Goal: Information Seeking & Learning: Learn about a topic

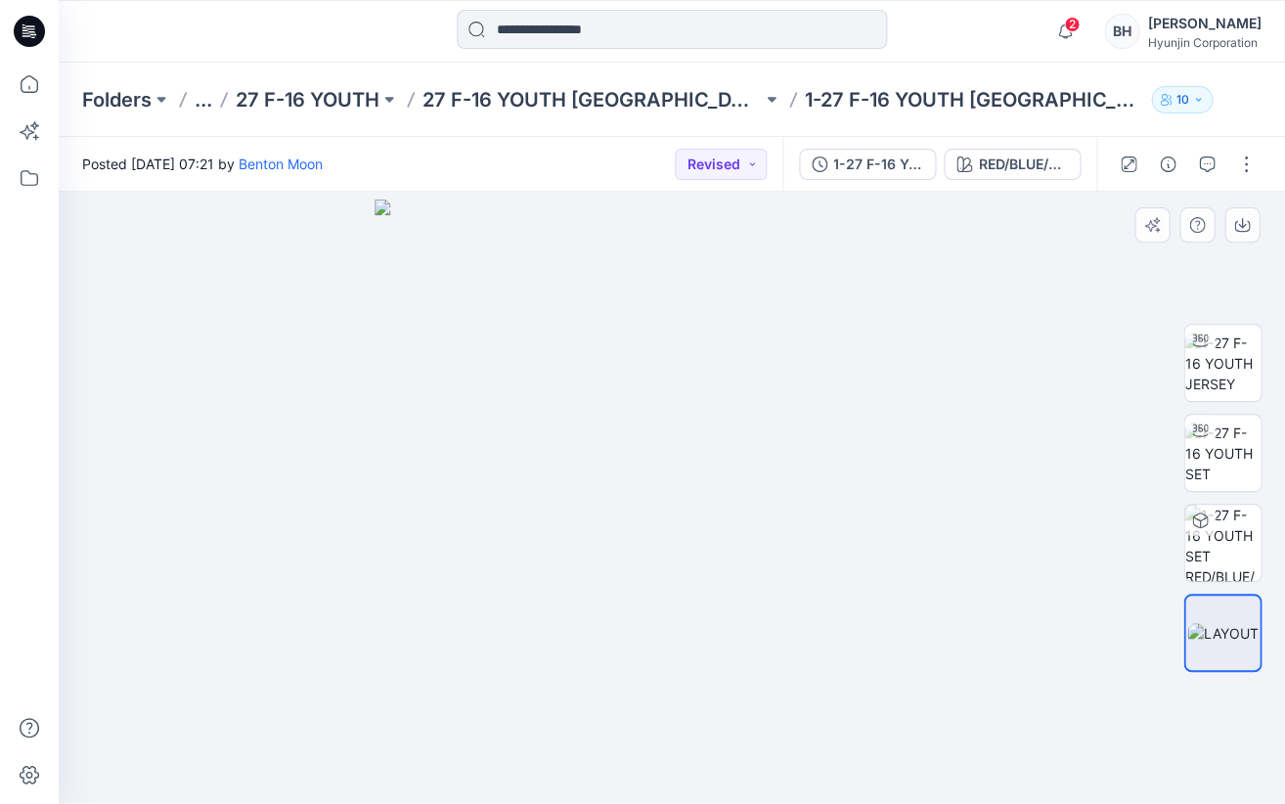
click at [296, 398] on div at bounding box center [672, 497] width 1226 height 611
click at [1053, 164] on div "RED/BLUE/WHITE" at bounding box center [1023, 165] width 90 height 22
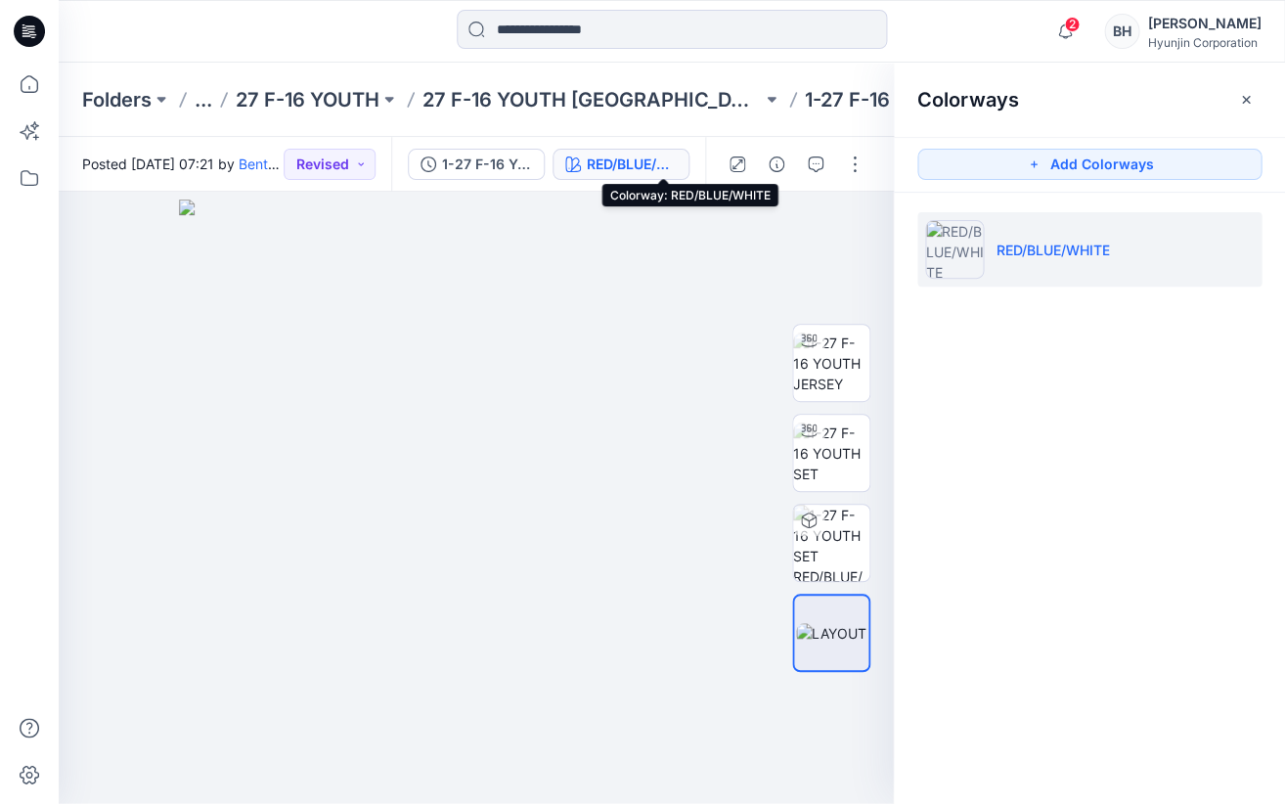
click at [677, 158] on div "RED/BLUE/WHITE" at bounding box center [632, 165] width 90 height 22
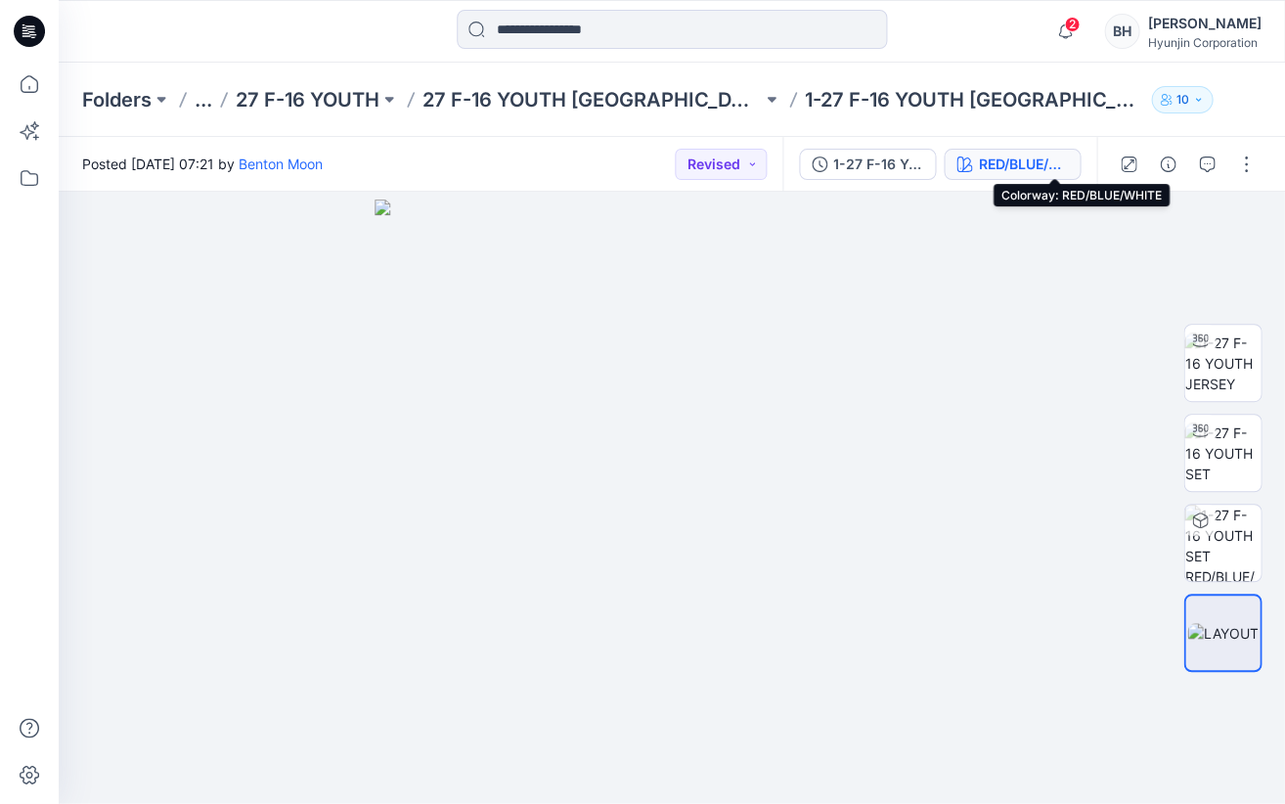
click at [1060, 162] on div "RED/BLUE/WHITE" at bounding box center [1023, 165] width 90 height 22
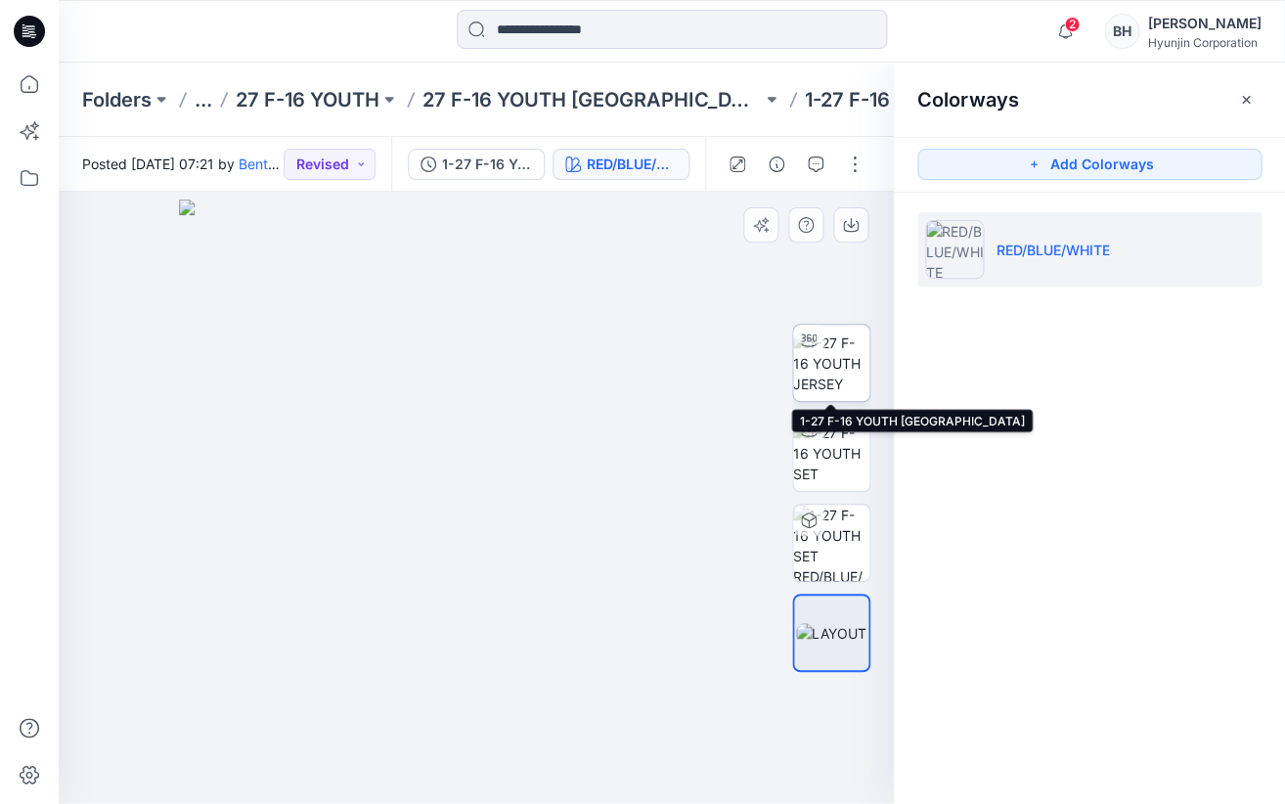
click at [843, 367] on img at bounding box center [831, 364] width 76 height 62
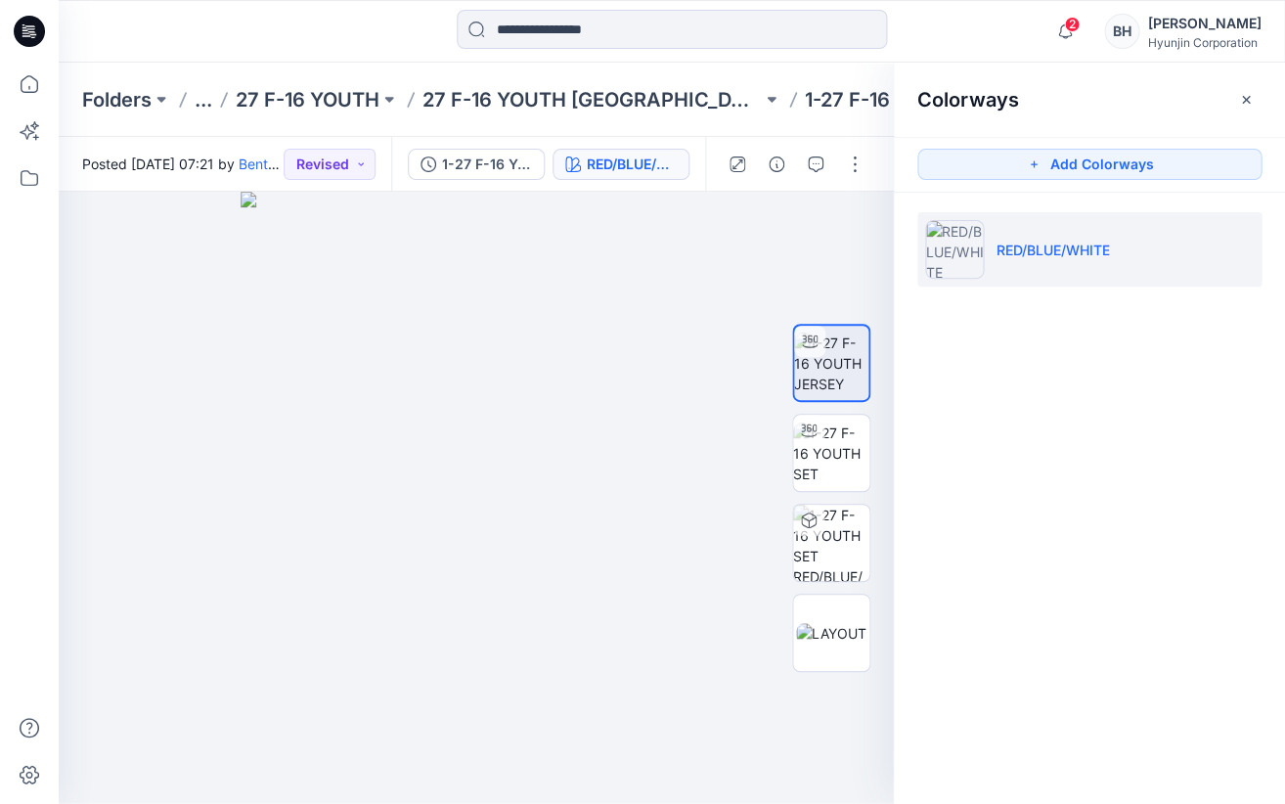
click at [1129, 260] on li "RED/BLUE/WHITE" at bounding box center [1090, 249] width 344 height 74
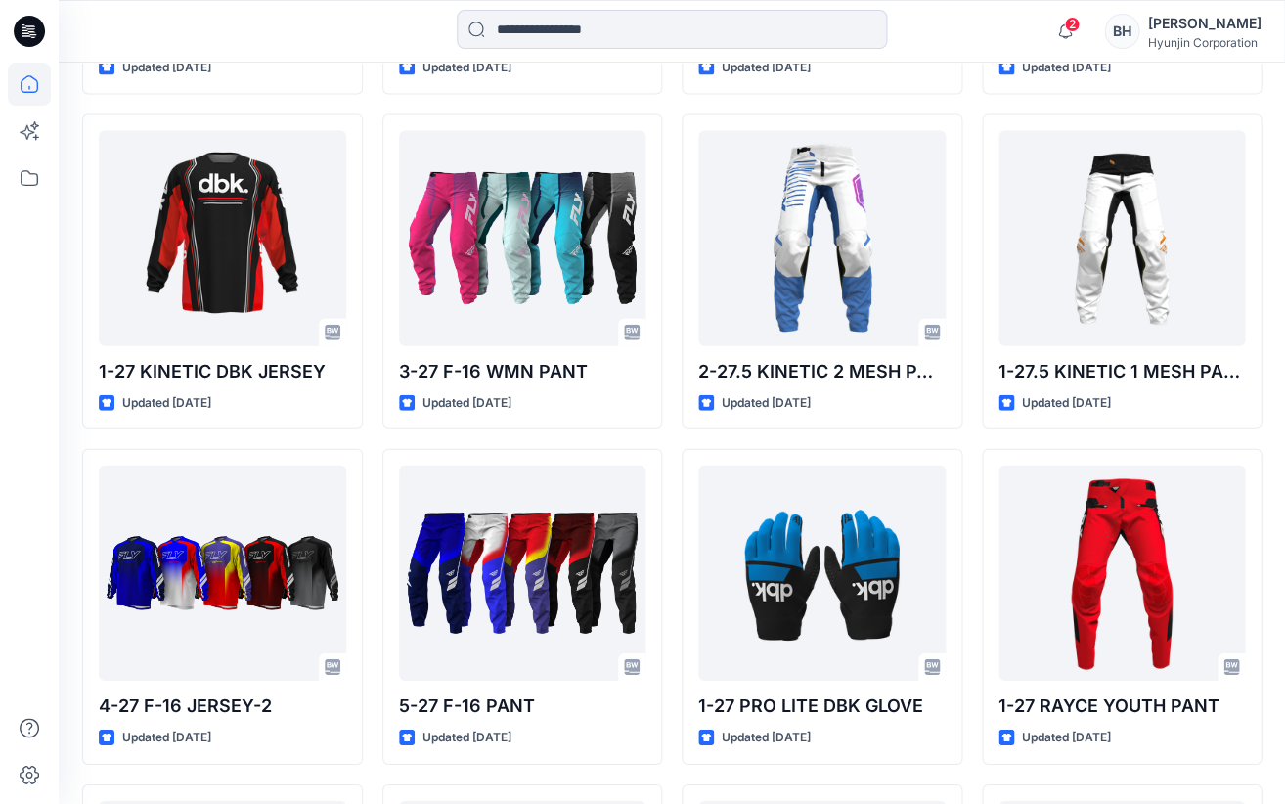
scroll to position [4892, 0]
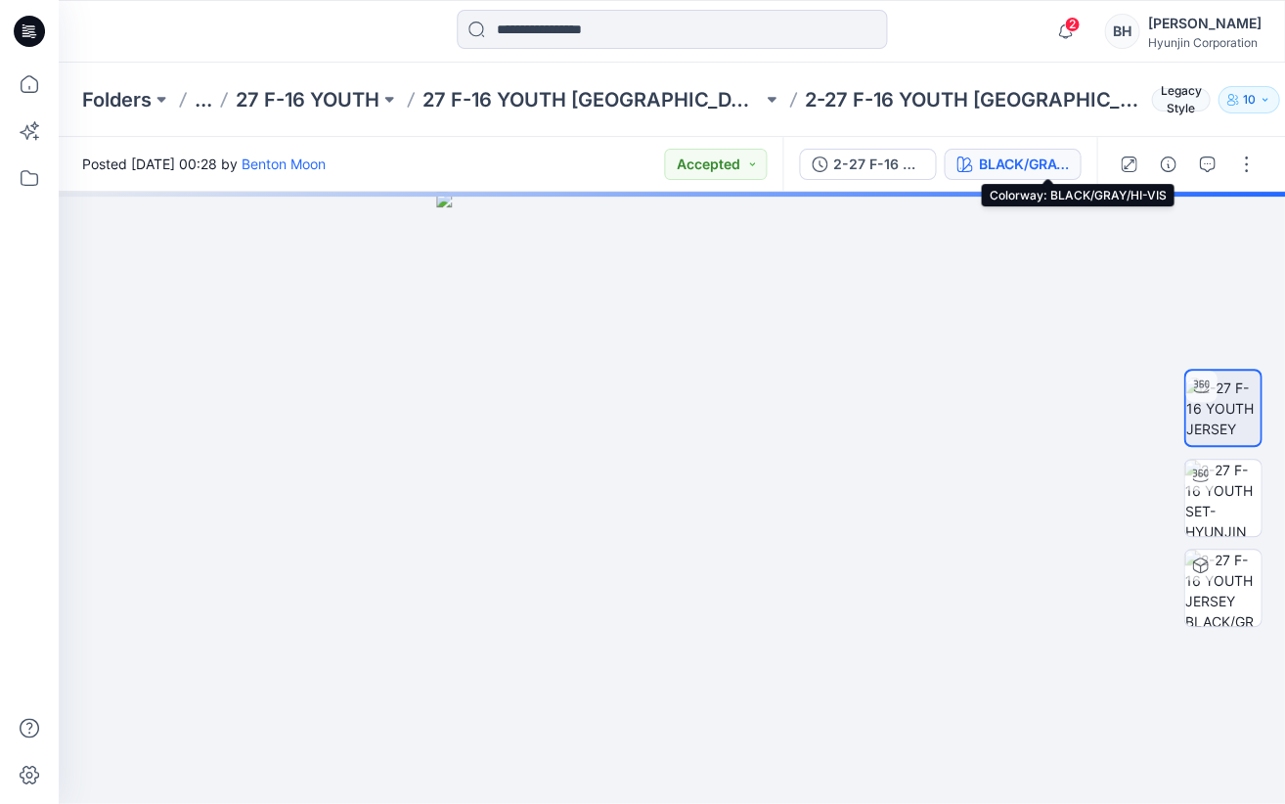
click at [1060, 160] on div "BLACK/GRAY/HI-VIS" at bounding box center [1023, 165] width 90 height 22
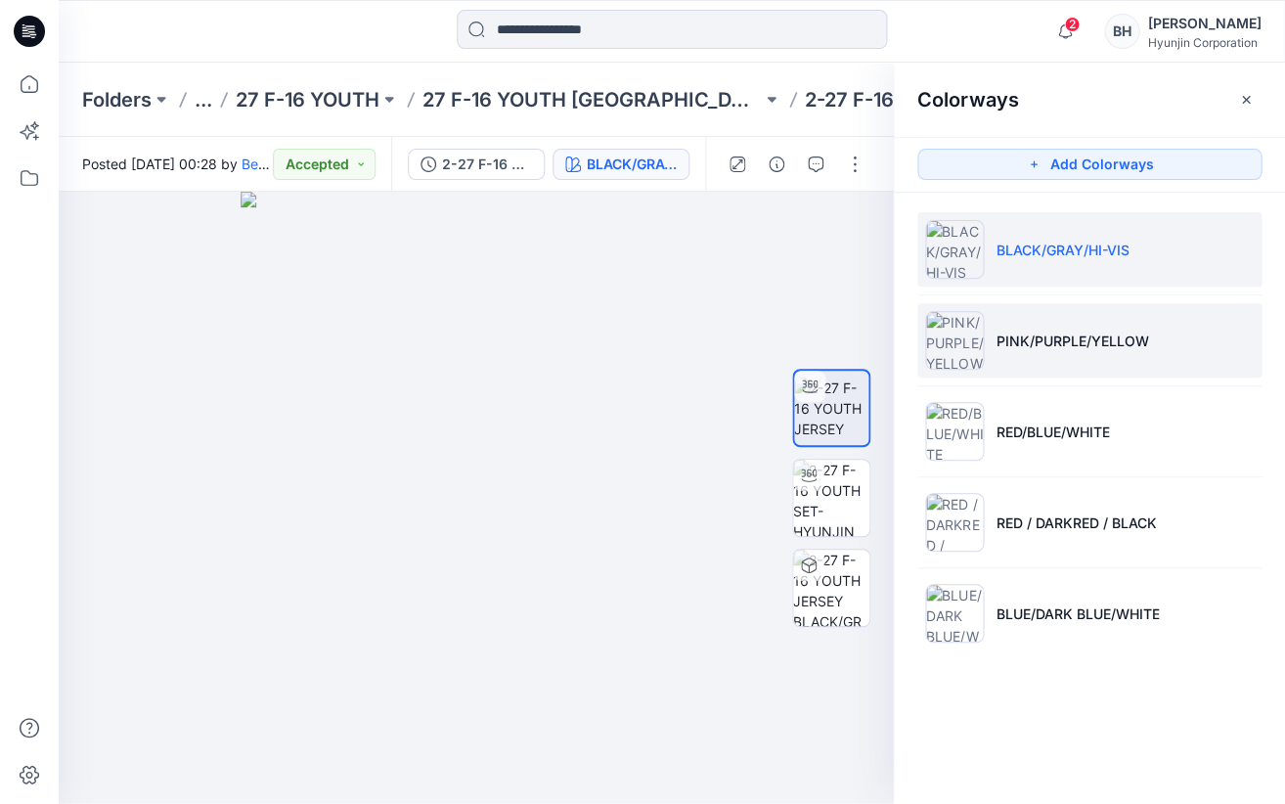
click at [953, 343] on img at bounding box center [954, 340] width 59 height 59
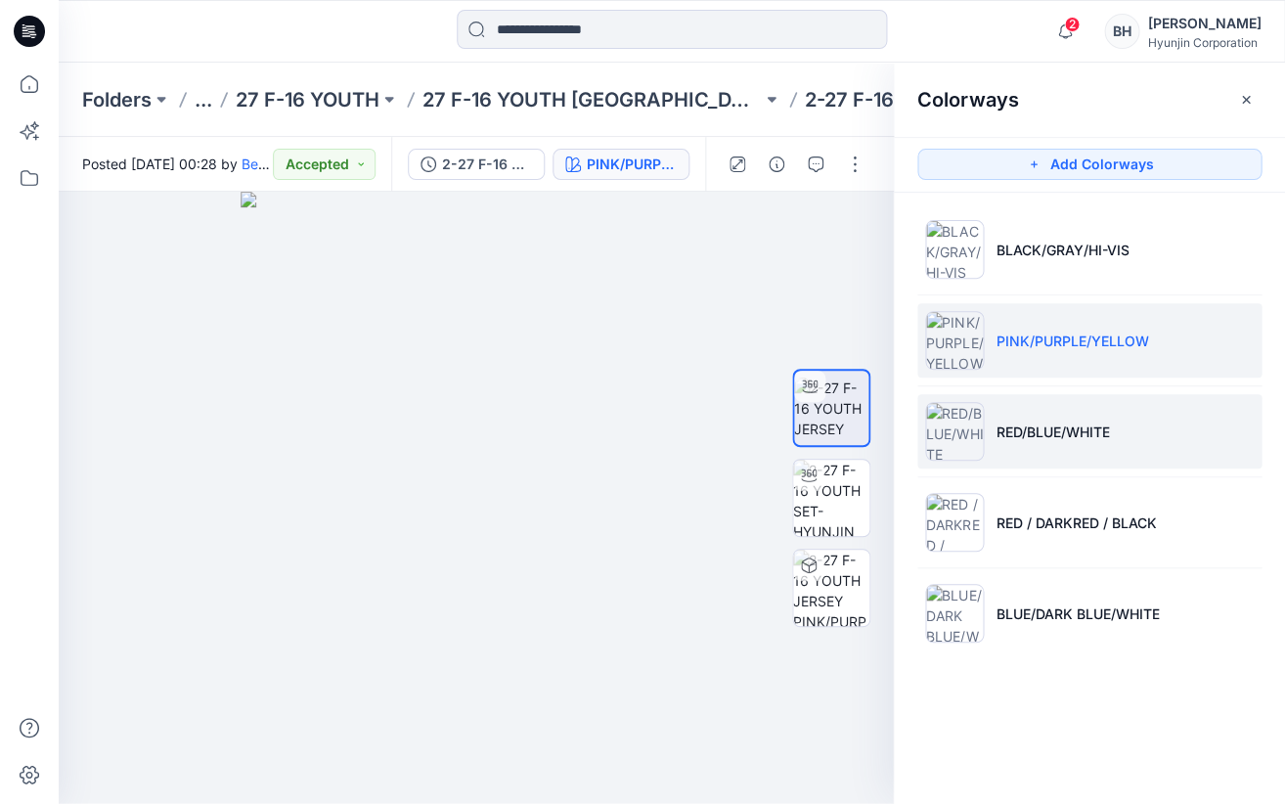
click at [1130, 425] on li "RED/BLUE/WHITE" at bounding box center [1090, 431] width 344 height 74
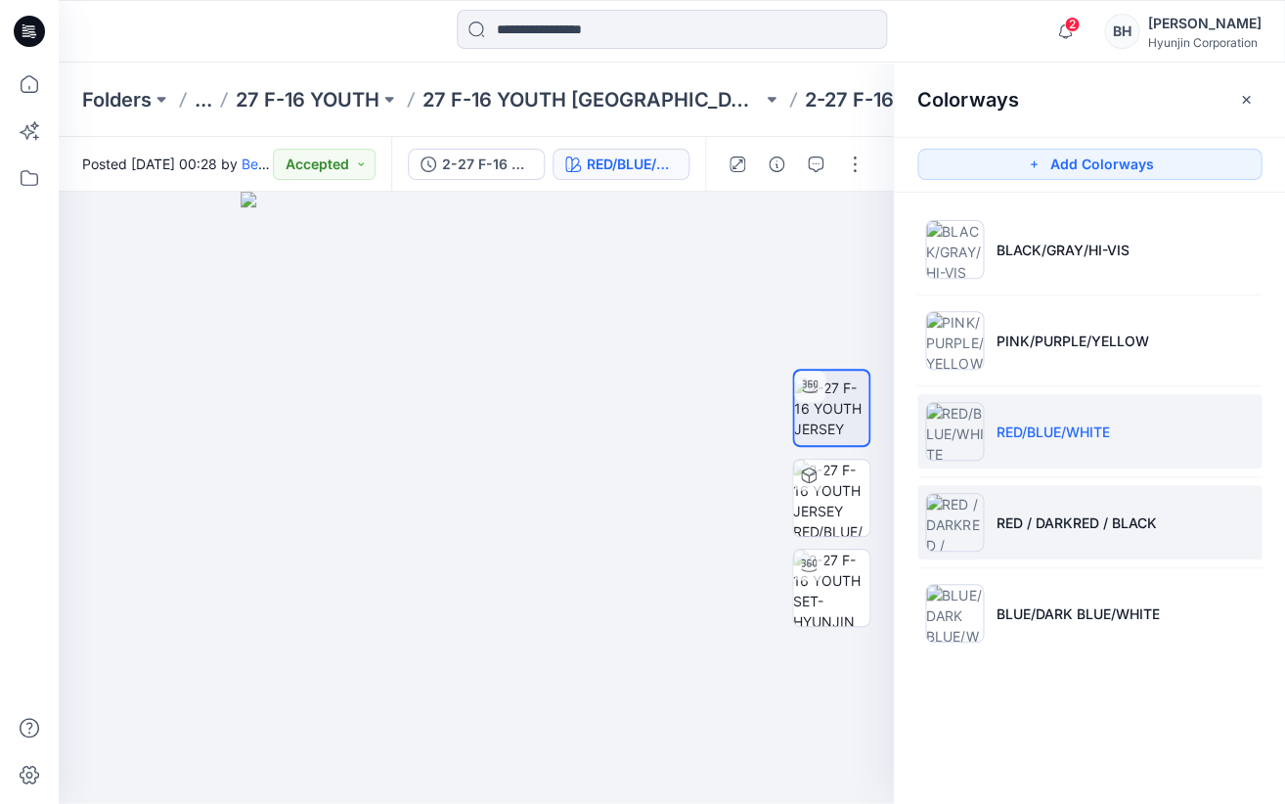
click at [1049, 532] on li "RED / DARKRED / BLACK" at bounding box center [1090, 522] width 344 height 74
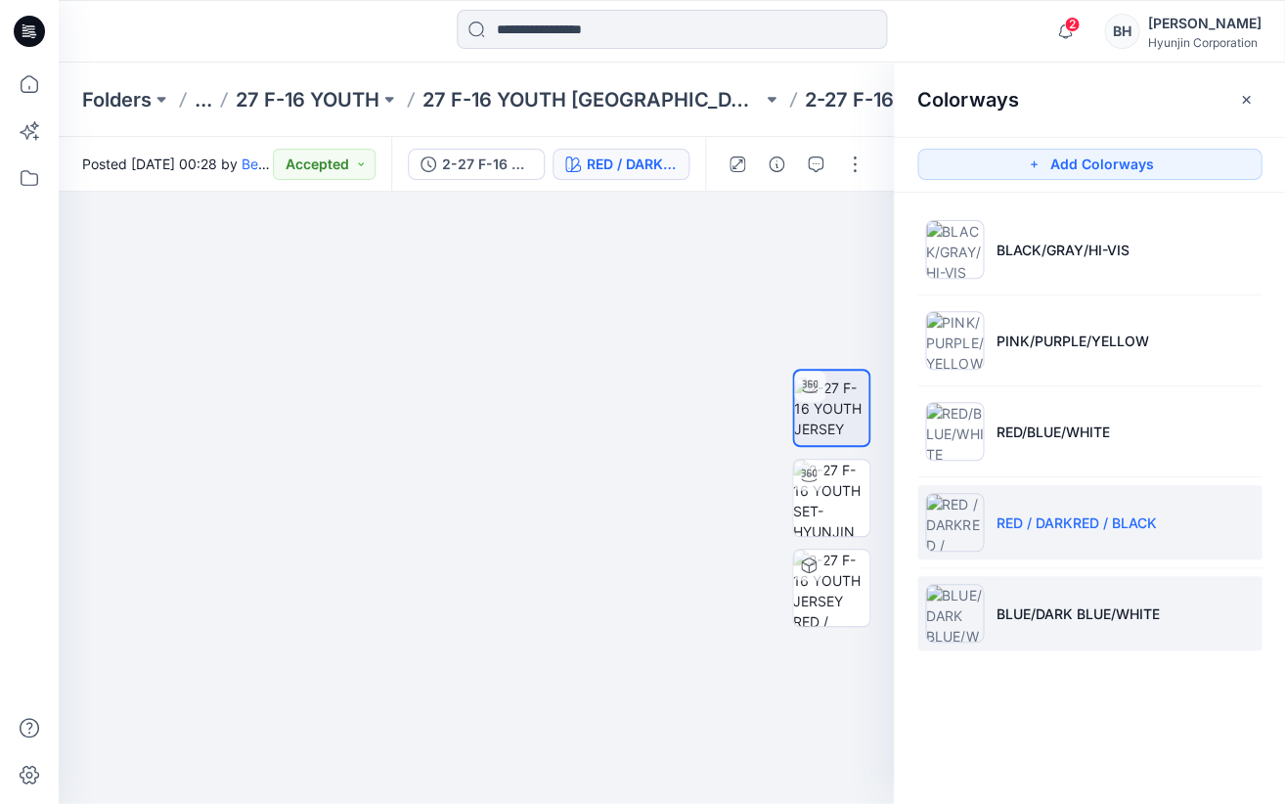
click at [1133, 613] on li "BLUE/DARK BLUE/WHITE" at bounding box center [1090, 613] width 344 height 74
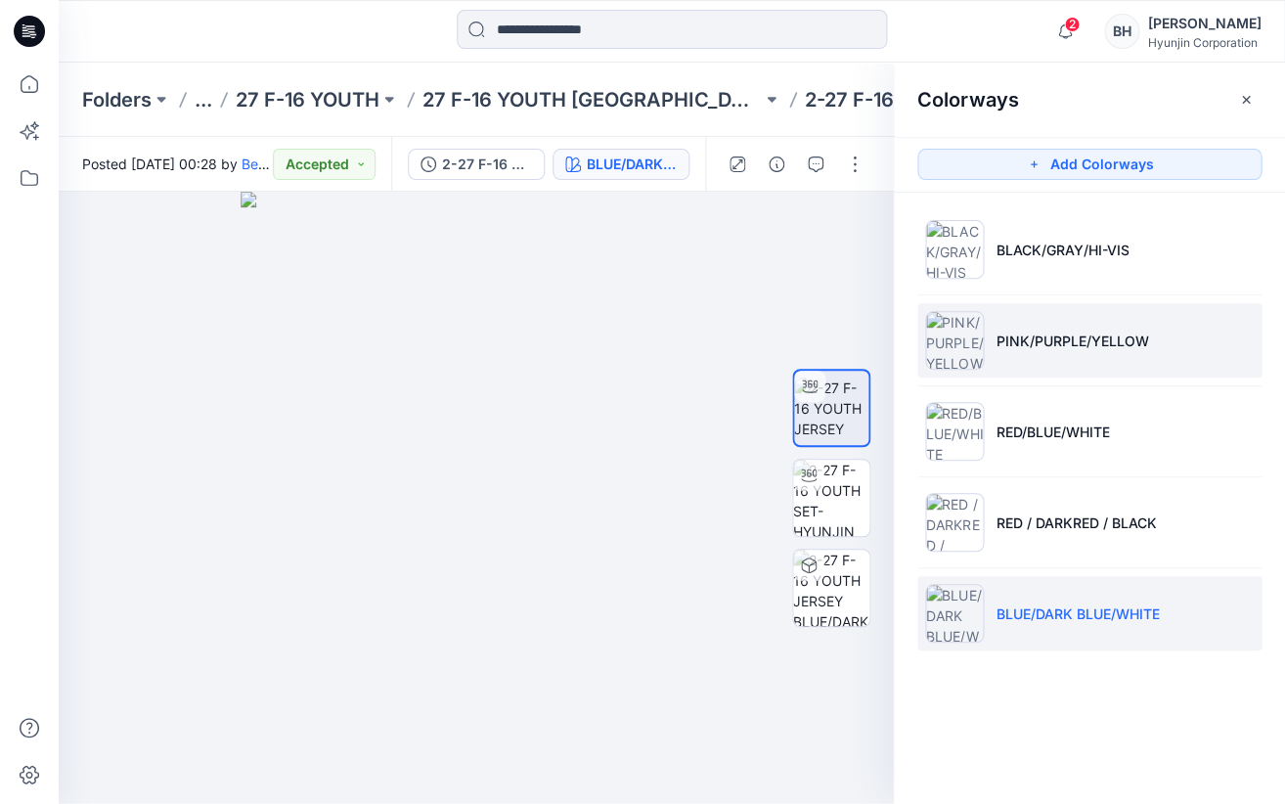
click at [1075, 338] on p "PINK/PURPLE/YELLOW" at bounding box center [1072, 341] width 153 height 21
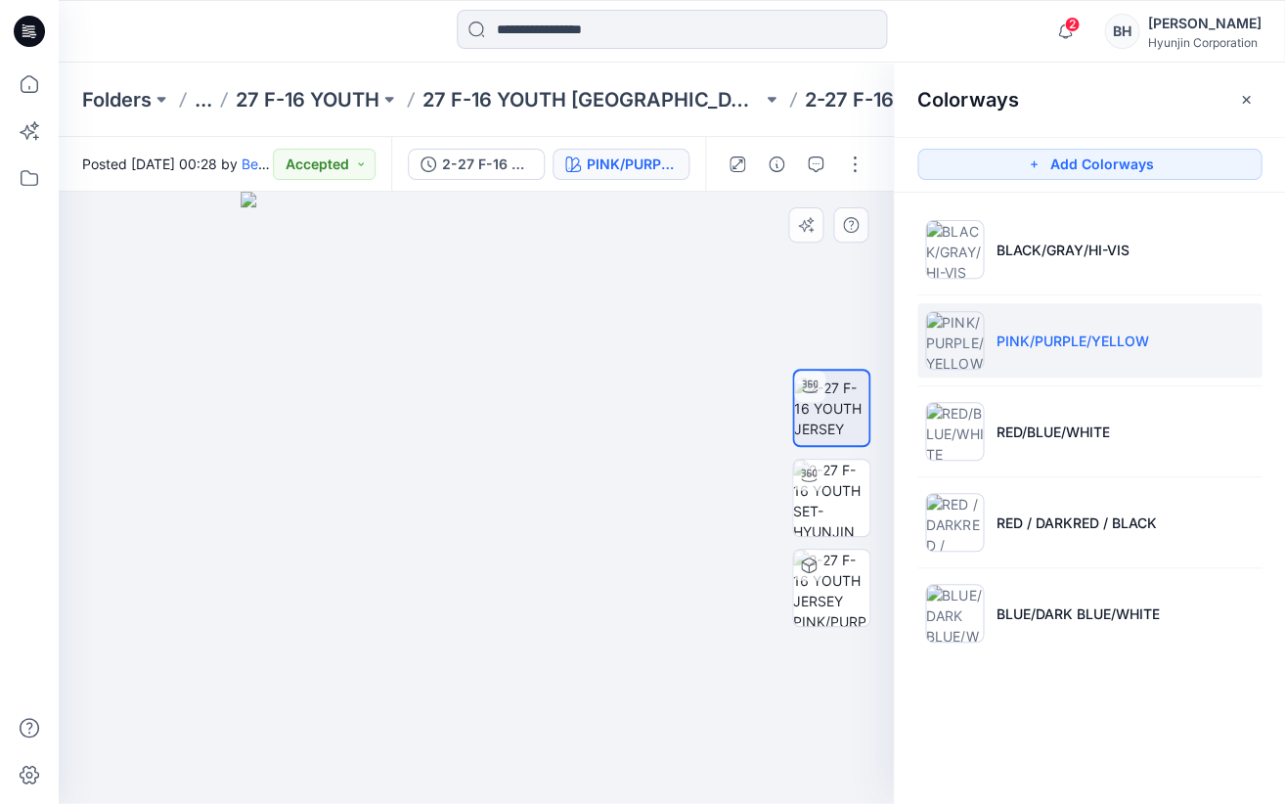
drag, startPoint x: 344, startPoint y: 467, endPoint x: 618, endPoint y: 473, distance: 274.0
click at [618, 473] on div at bounding box center [476, 498] width 835 height 612
drag, startPoint x: 598, startPoint y: 462, endPoint x: 433, endPoint y: 455, distance: 164.5
click at [433, 455] on div at bounding box center [476, 498] width 835 height 612
click at [1057, 702] on div "Colorways Add Colorways BLACK/GRAY/HI-VIS PINK/PURPLE/YELLOW RED/BLUE/WHITE RED…" at bounding box center [1089, 434] width 391 height 742
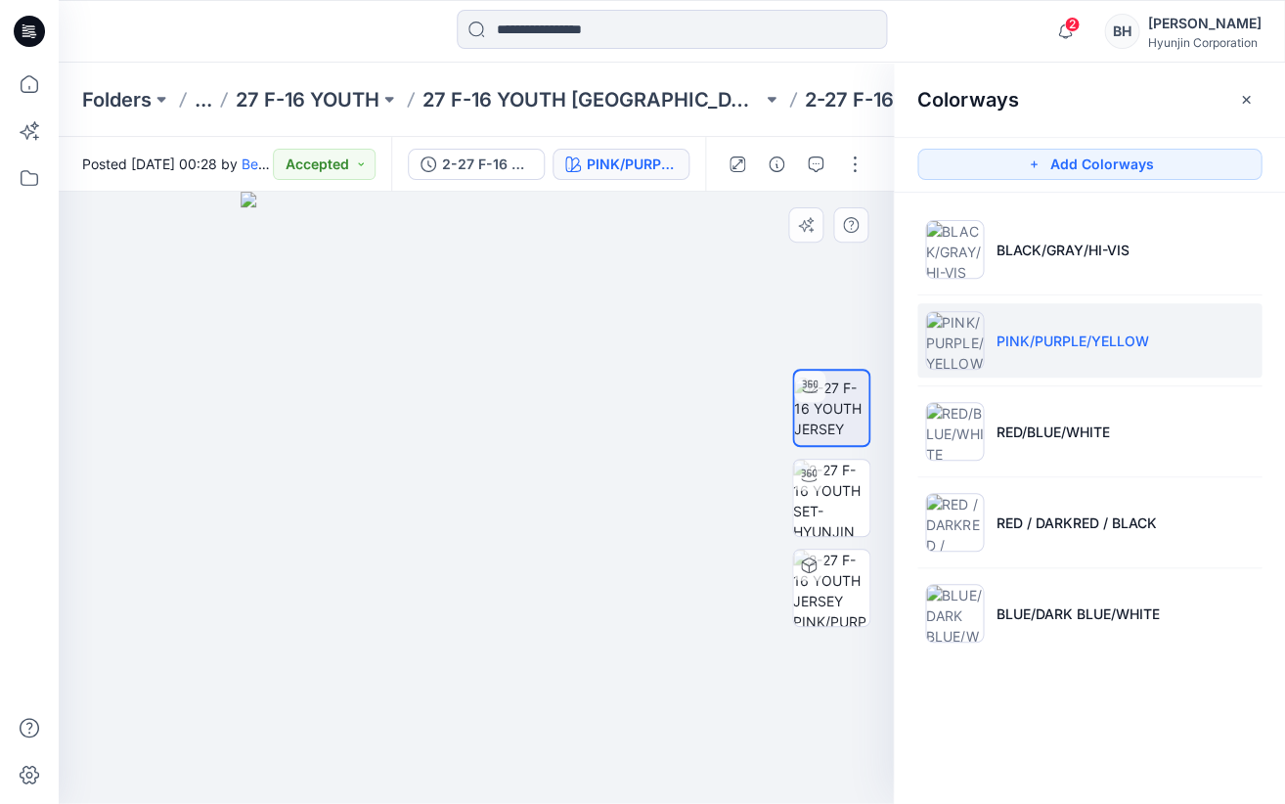
drag, startPoint x: 380, startPoint y: 416, endPoint x: 590, endPoint y: 408, distance: 210.5
click at [590, 408] on div at bounding box center [476, 498] width 835 height 612
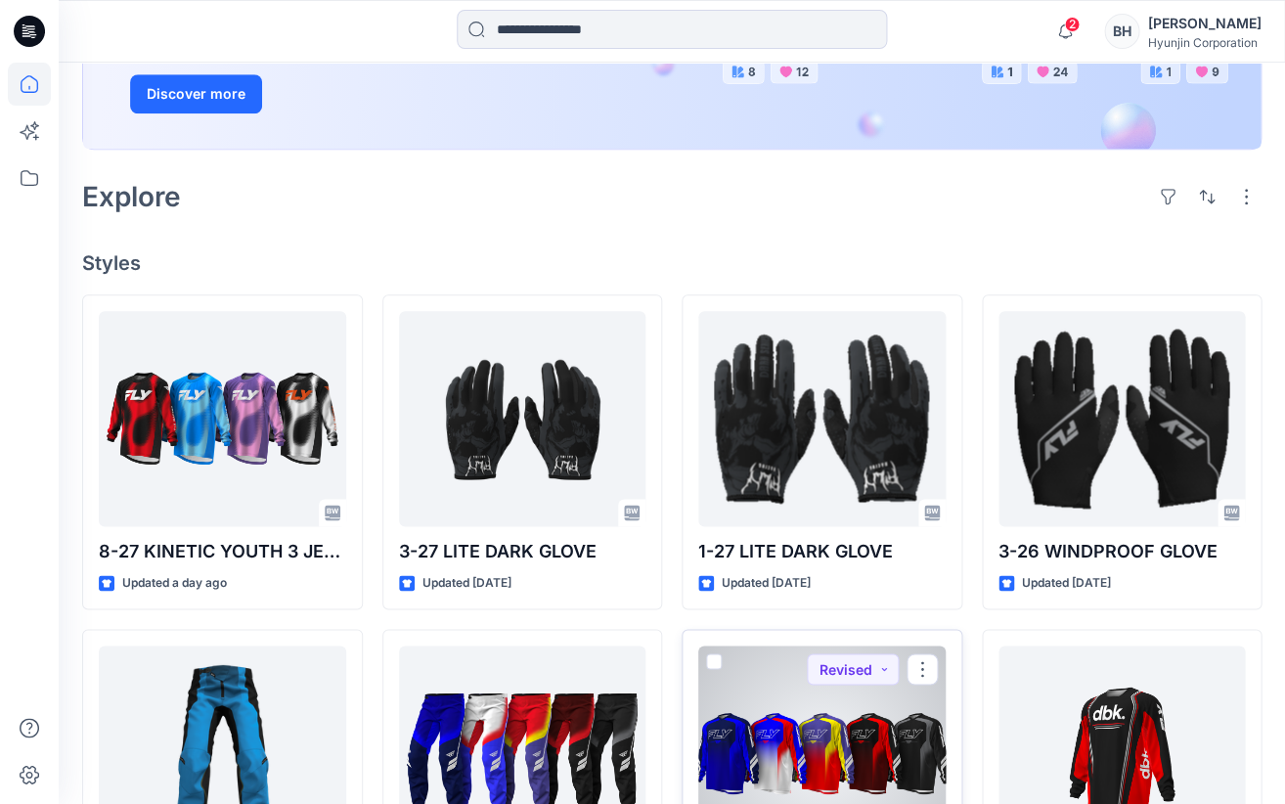
scroll to position [357, 0]
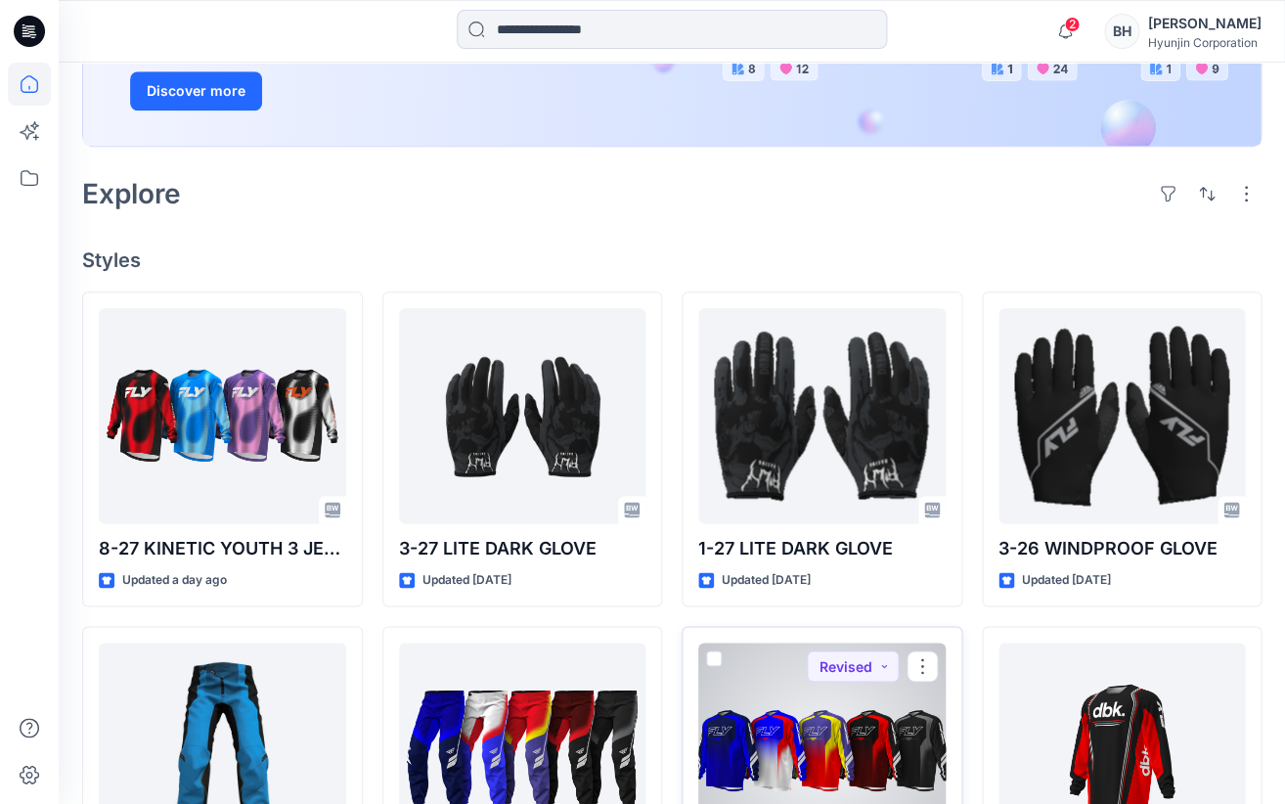
click at [858, 649] on div at bounding box center [823, 750] width 248 height 215
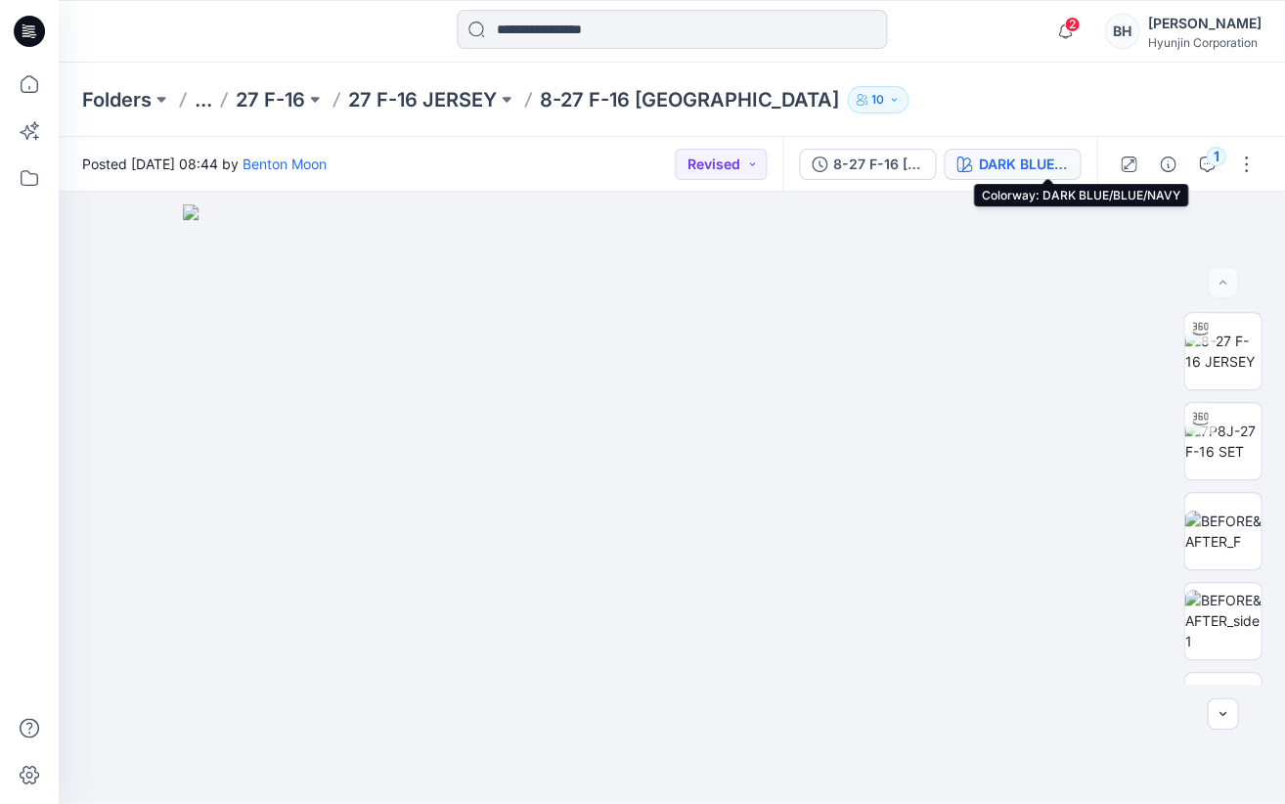
click at [1068, 157] on div "DARK BLUE/BLUE/NAVY" at bounding box center [1023, 165] width 90 height 22
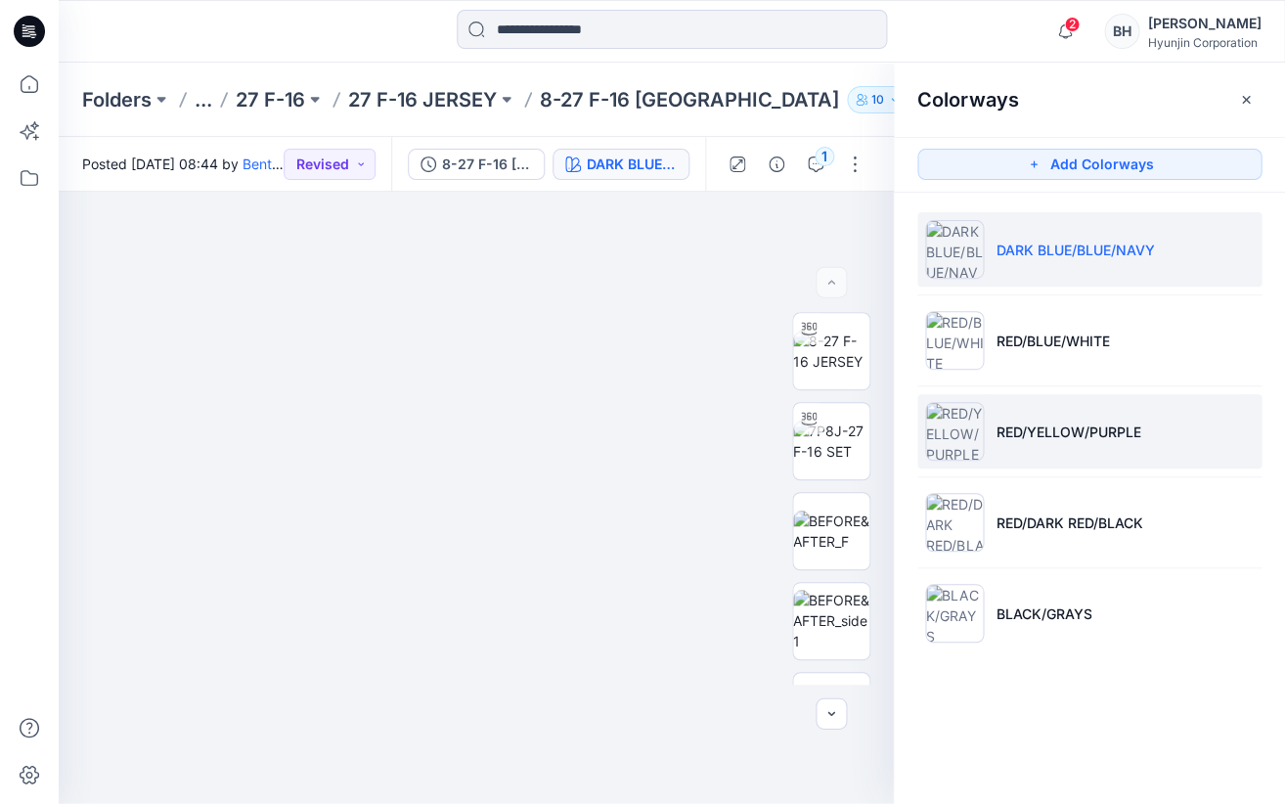
click at [962, 438] on img at bounding box center [954, 431] width 59 height 59
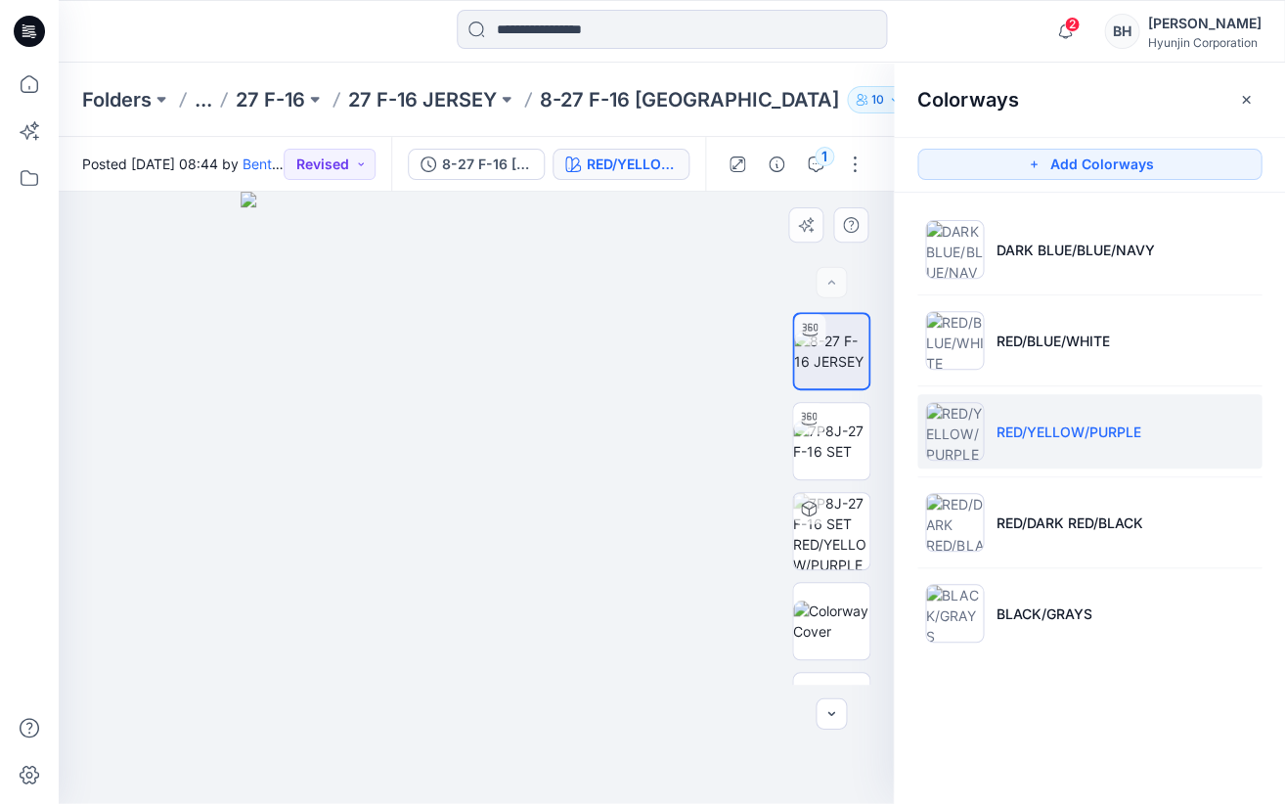
drag, startPoint x: 313, startPoint y: 473, endPoint x: 397, endPoint y: 484, distance: 84.8
click at [397, 484] on div at bounding box center [476, 498] width 835 height 612
click at [828, 452] on img at bounding box center [831, 441] width 76 height 41
drag, startPoint x: 348, startPoint y: 395, endPoint x: 485, endPoint y: 414, distance: 138.2
click at [485, 414] on div at bounding box center [476, 498] width 835 height 612
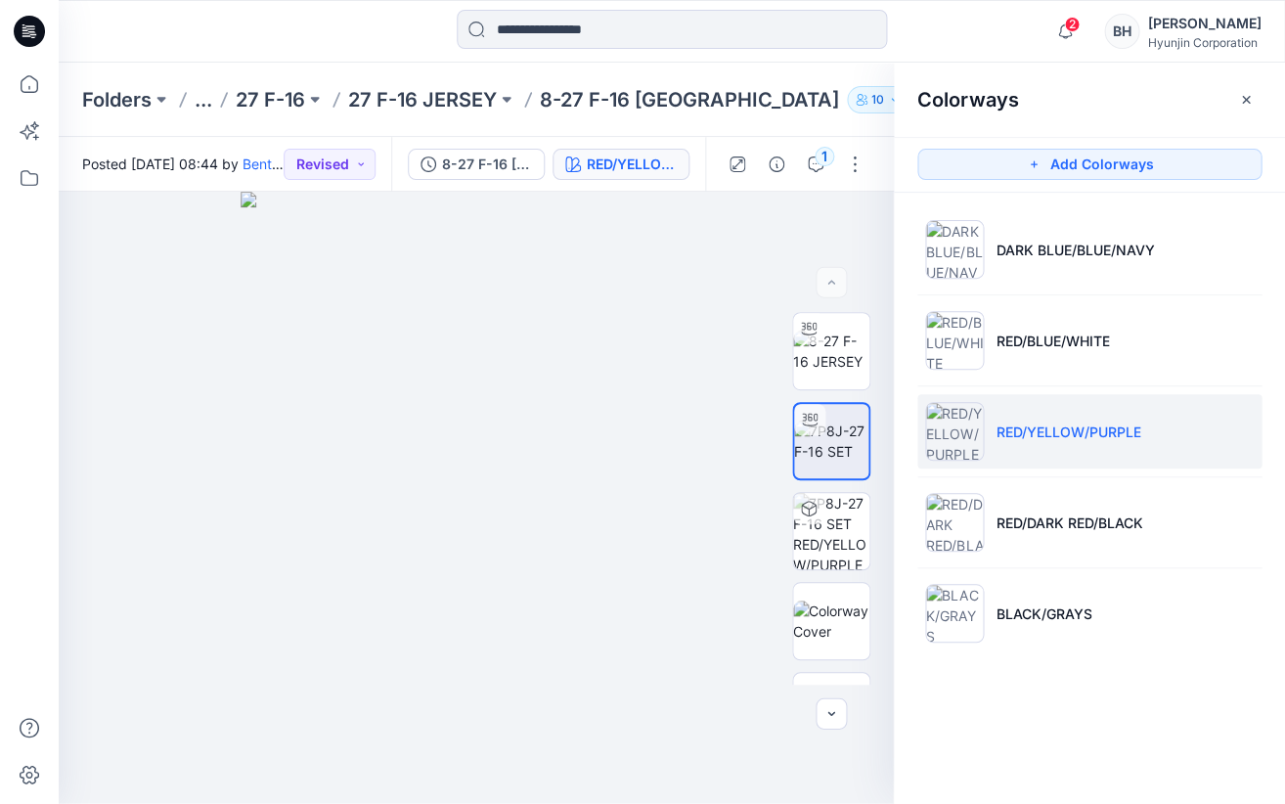
click at [1061, 722] on div "Colorways Add Colorways DARK BLUE/BLUE/NAVY RED/BLUE/WHITE RED/YELLOW/PURPLE RE…" at bounding box center [1089, 434] width 391 height 742
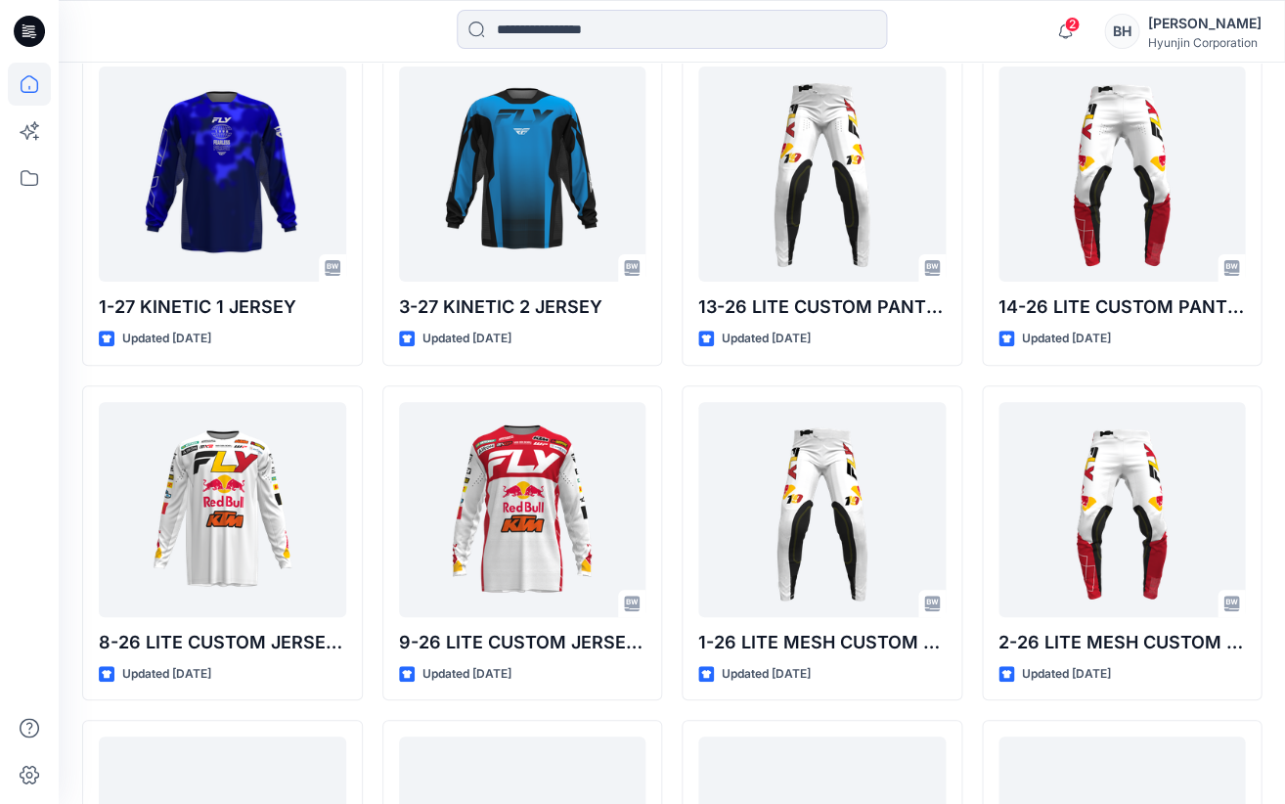
scroll to position [7637, 0]
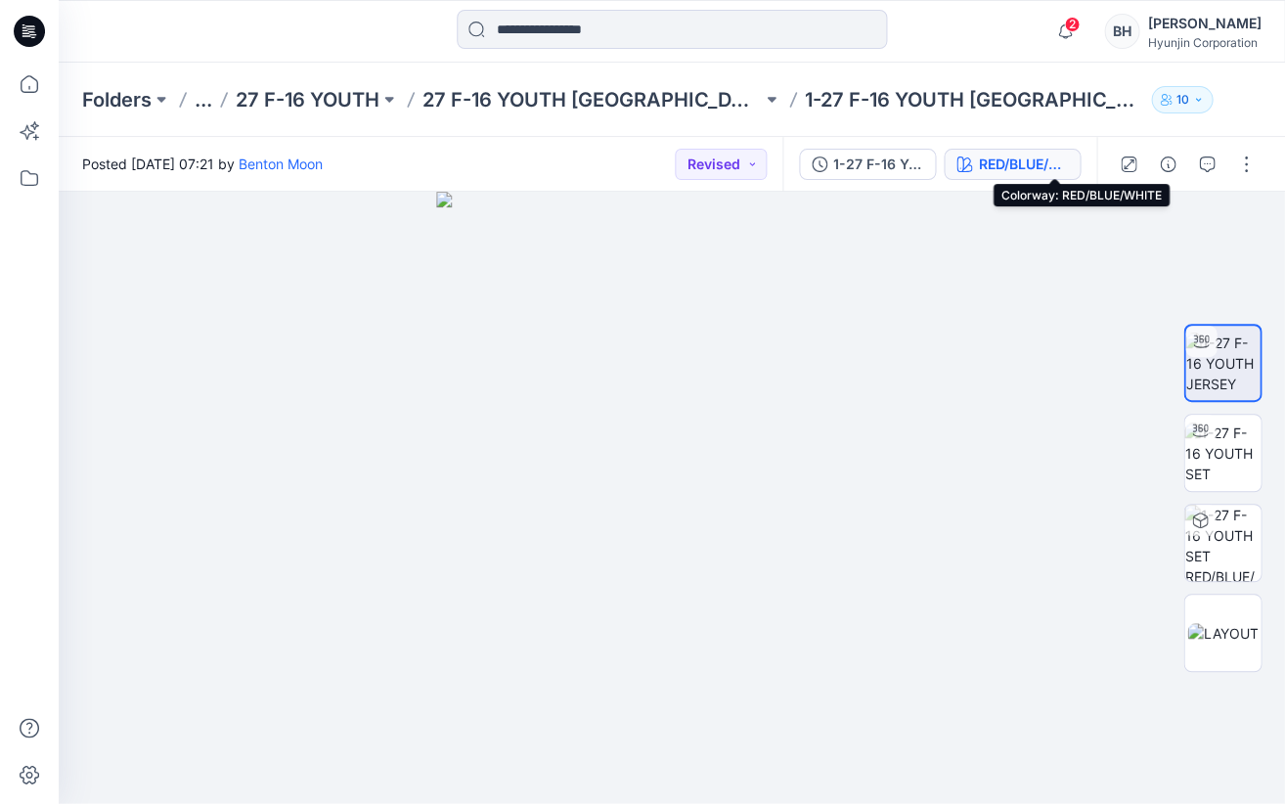
click at [1064, 162] on div "RED/BLUE/WHITE" at bounding box center [1023, 165] width 90 height 22
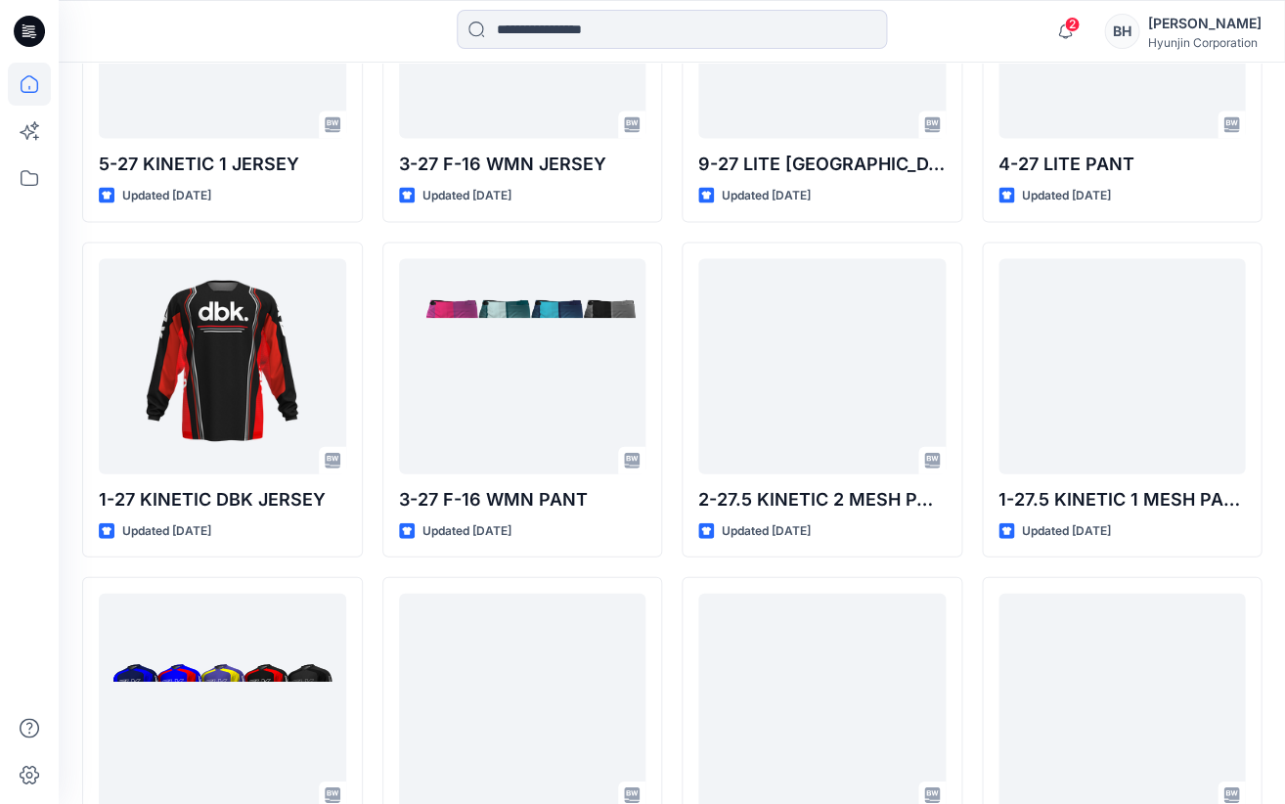
scroll to position [4758, 0]
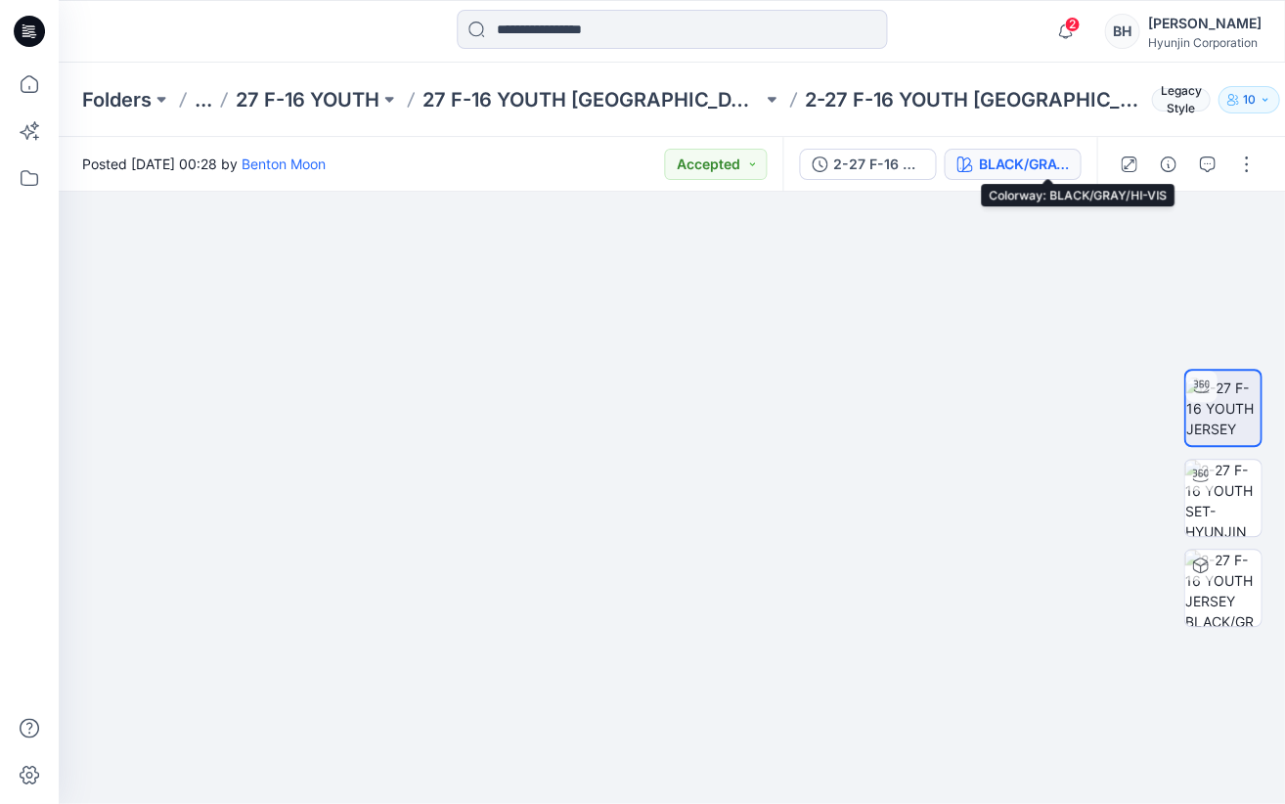
click at [1066, 163] on div "BLACK/GRAY/HI-VIS" at bounding box center [1023, 165] width 90 height 22
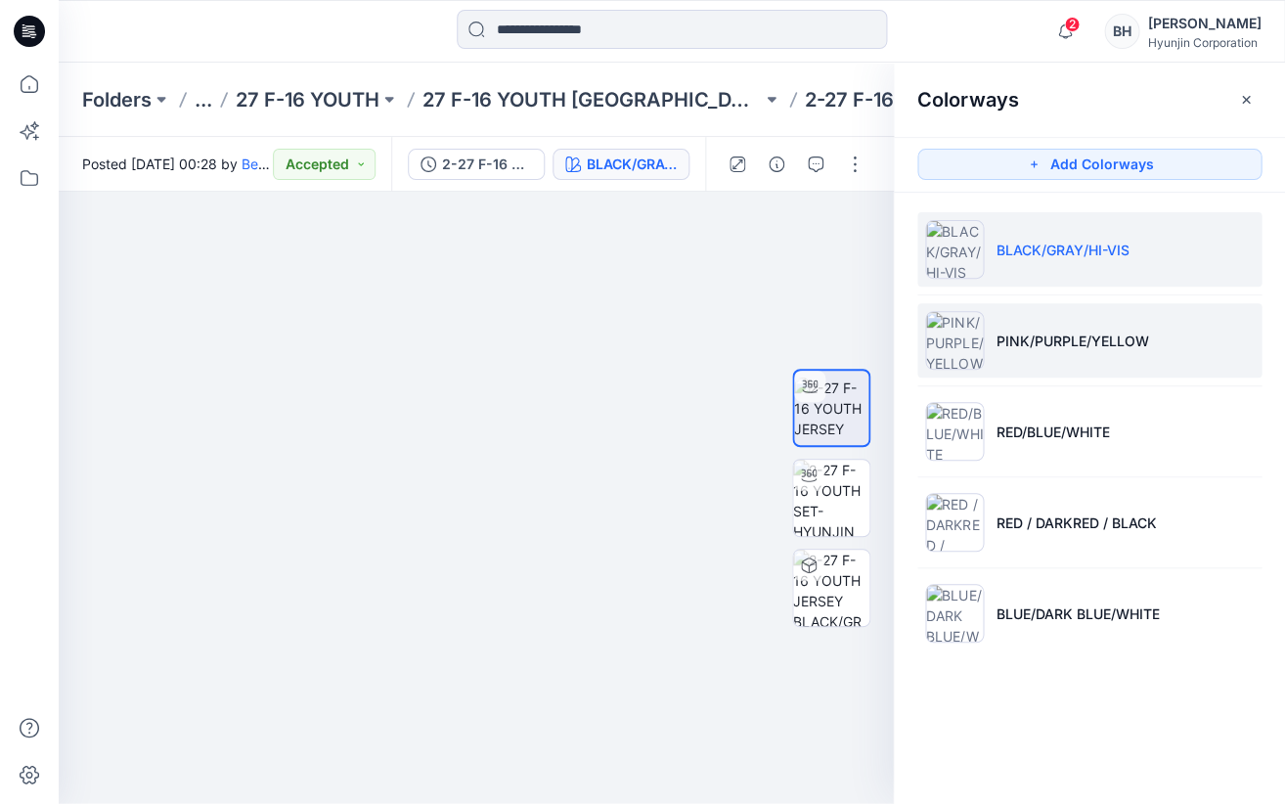
click at [957, 346] on img at bounding box center [954, 340] width 59 height 59
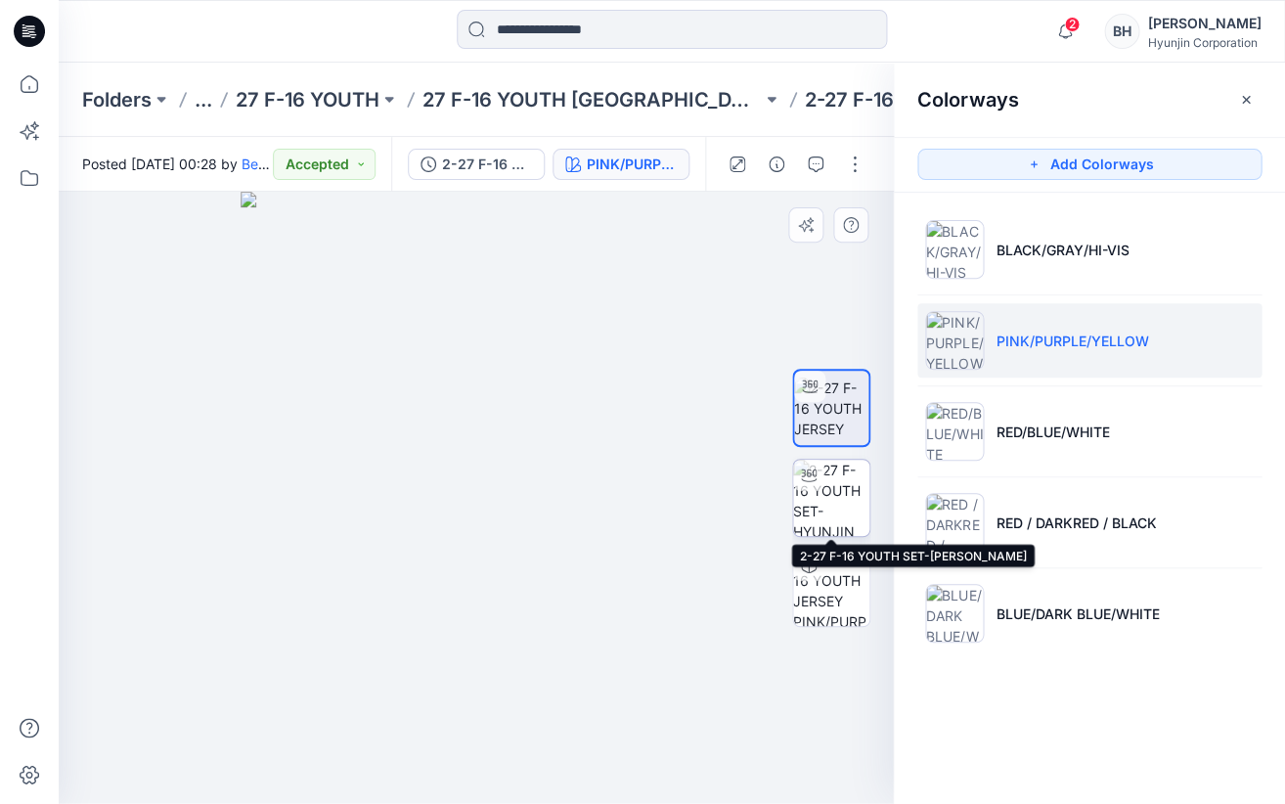
click at [843, 488] on img at bounding box center [831, 498] width 76 height 76
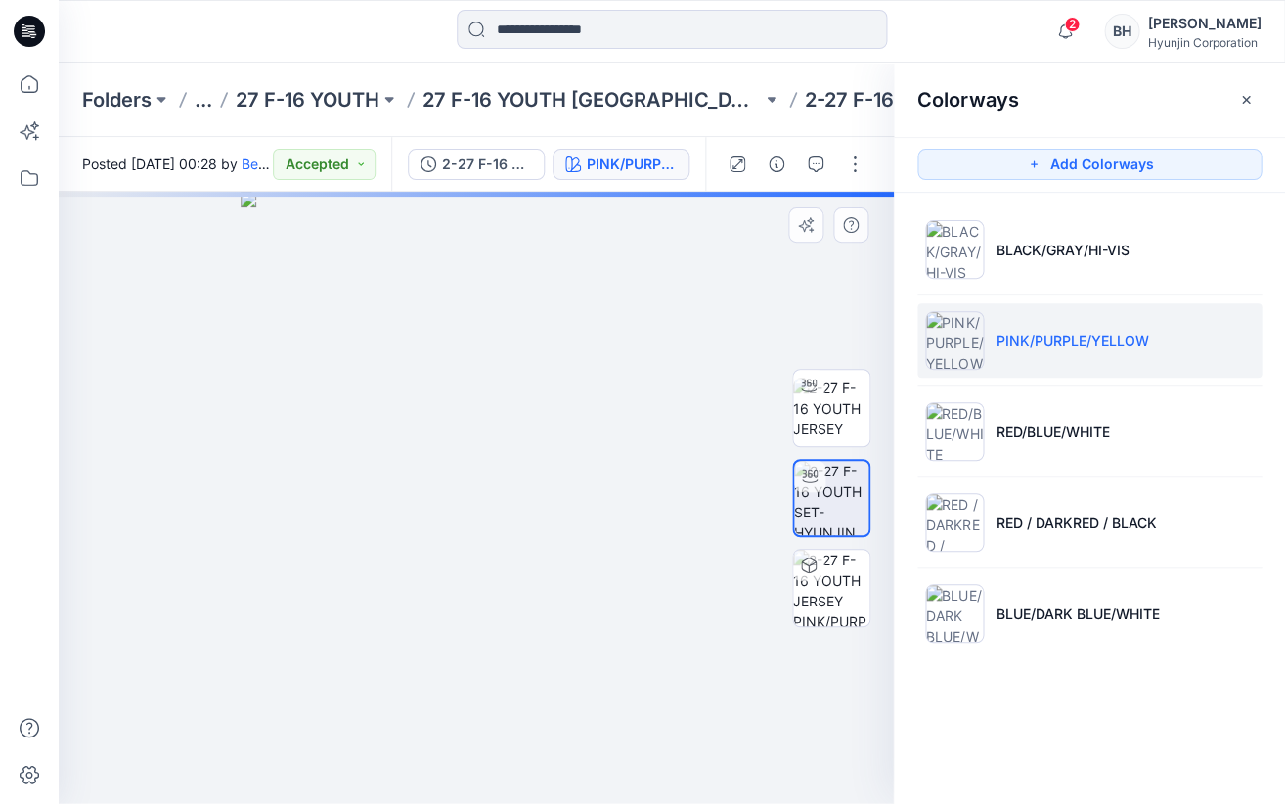
drag, startPoint x: 346, startPoint y: 427, endPoint x: 473, endPoint y: 428, distance: 127.2
click at [473, 428] on div at bounding box center [476, 498] width 835 height 612
